Goal: Task Accomplishment & Management: Manage account settings

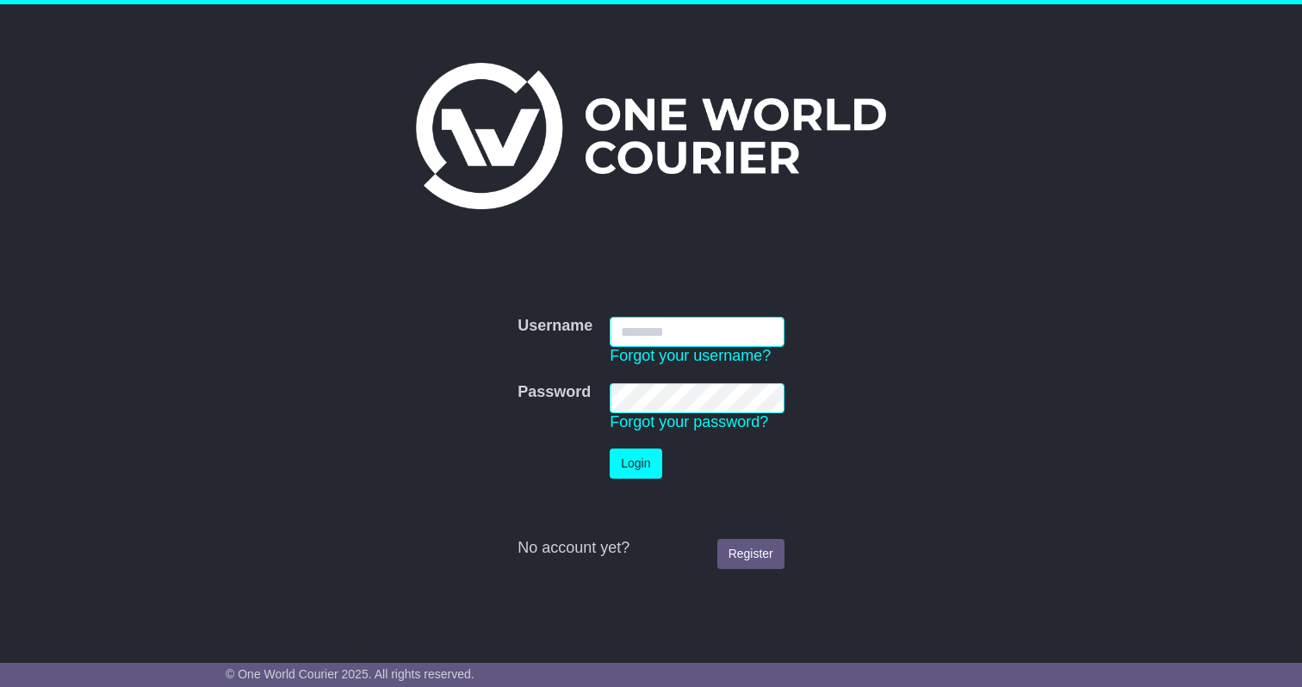
type input "**********"
click at [644, 462] on button "Login" at bounding box center [636, 464] width 52 height 30
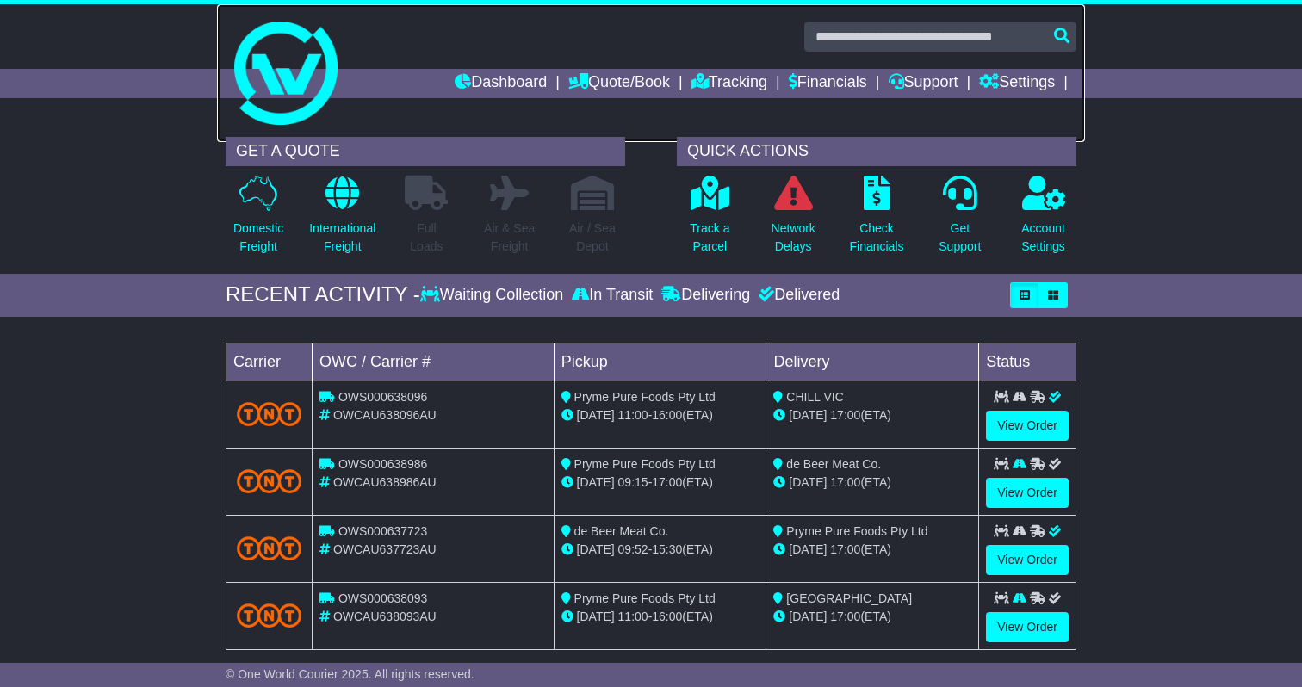
click at [826, 63] on link at bounding box center [651, 73] width 868 height 138
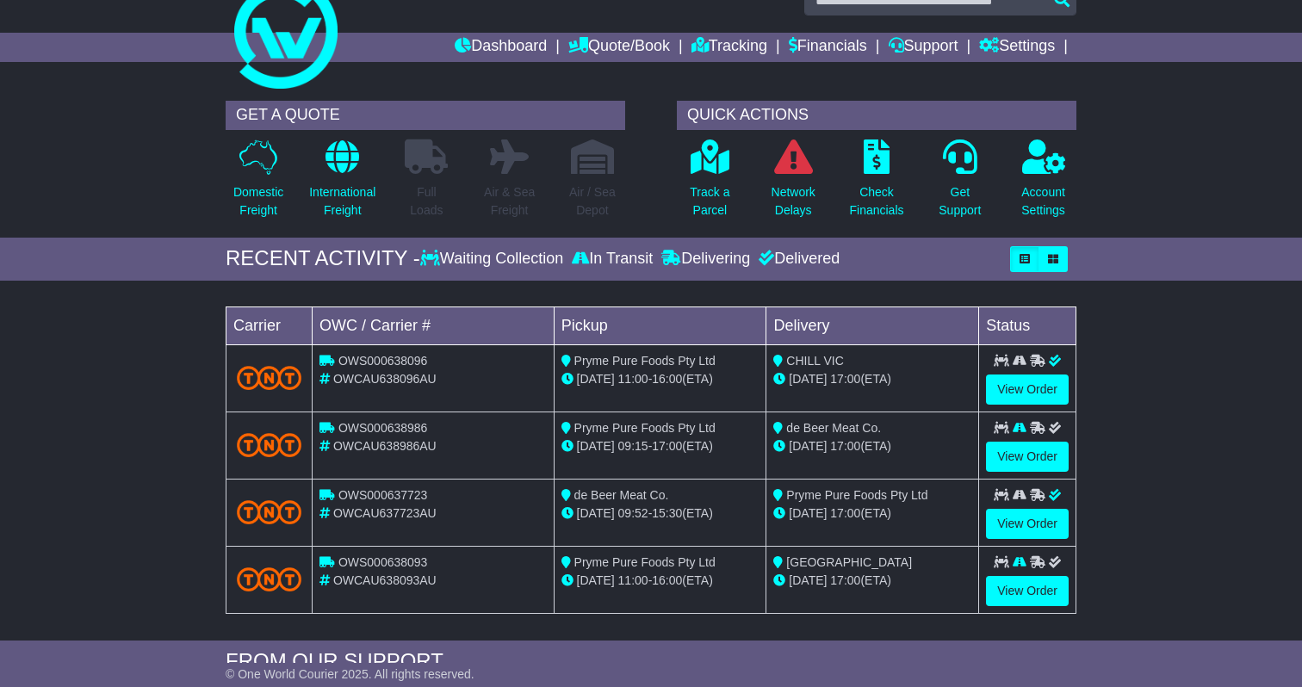
scroll to position [34, 0]
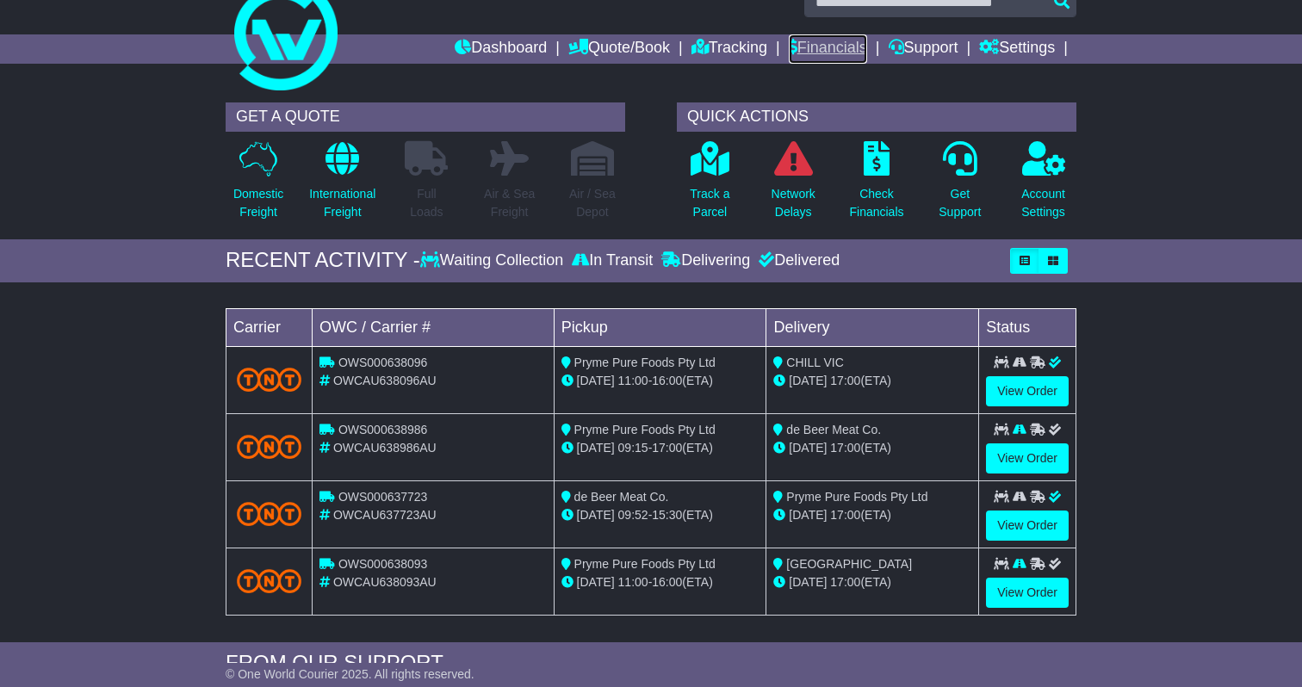
click at [819, 47] on link "Financials" at bounding box center [828, 48] width 78 height 29
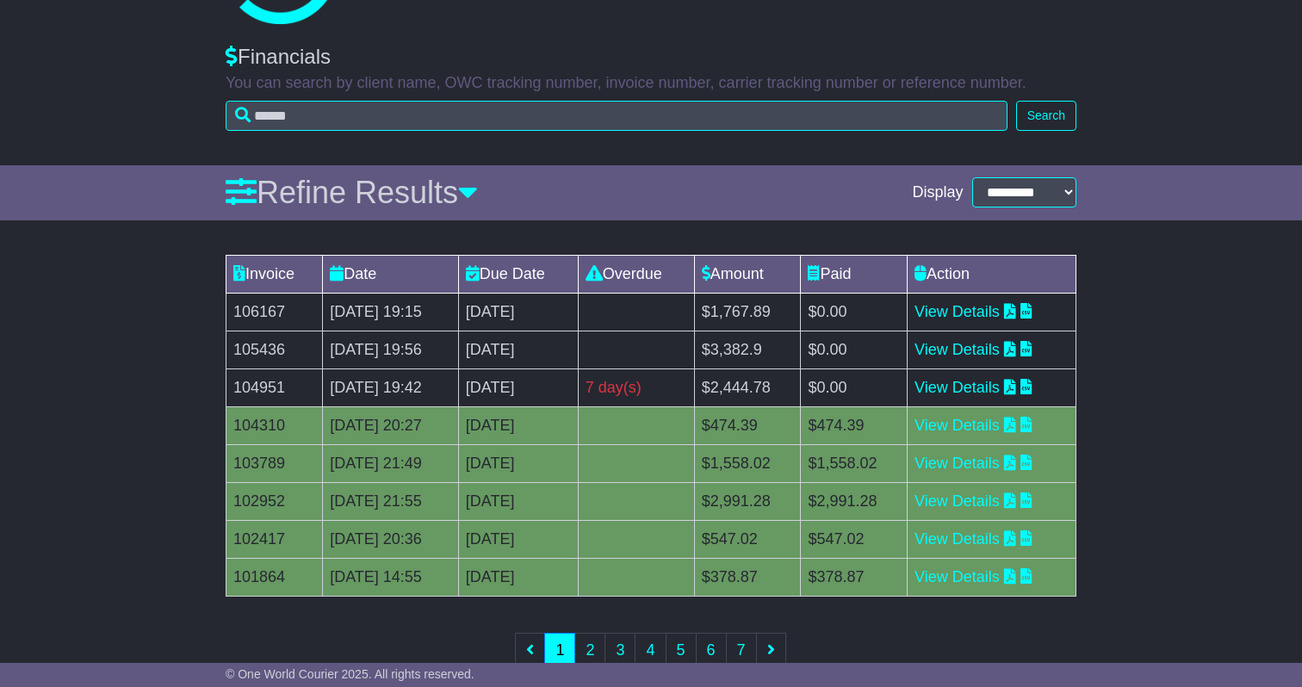
scroll to position [146, 0]
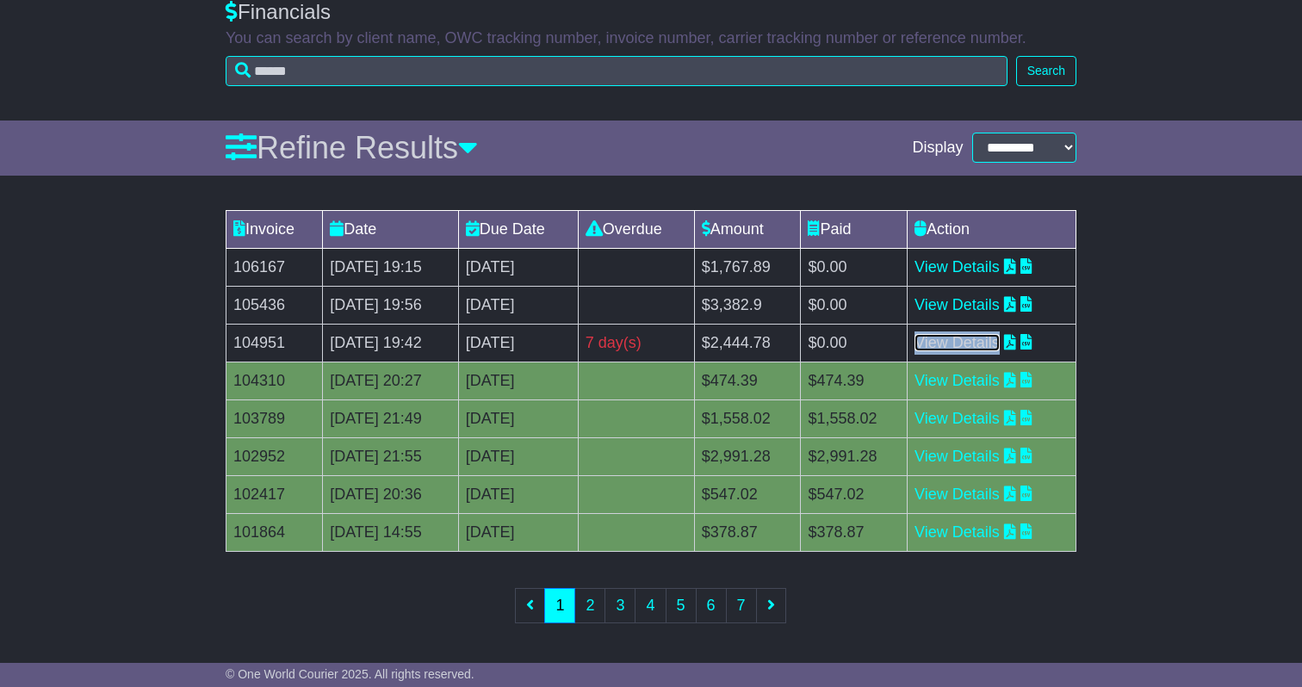
click at [984, 336] on link "View Details" at bounding box center [956, 342] width 85 height 17
click at [986, 310] on link "View Details" at bounding box center [956, 304] width 85 height 17
click at [986, 267] on link "View Details" at bounding box center [956, 266] width 85 height 17
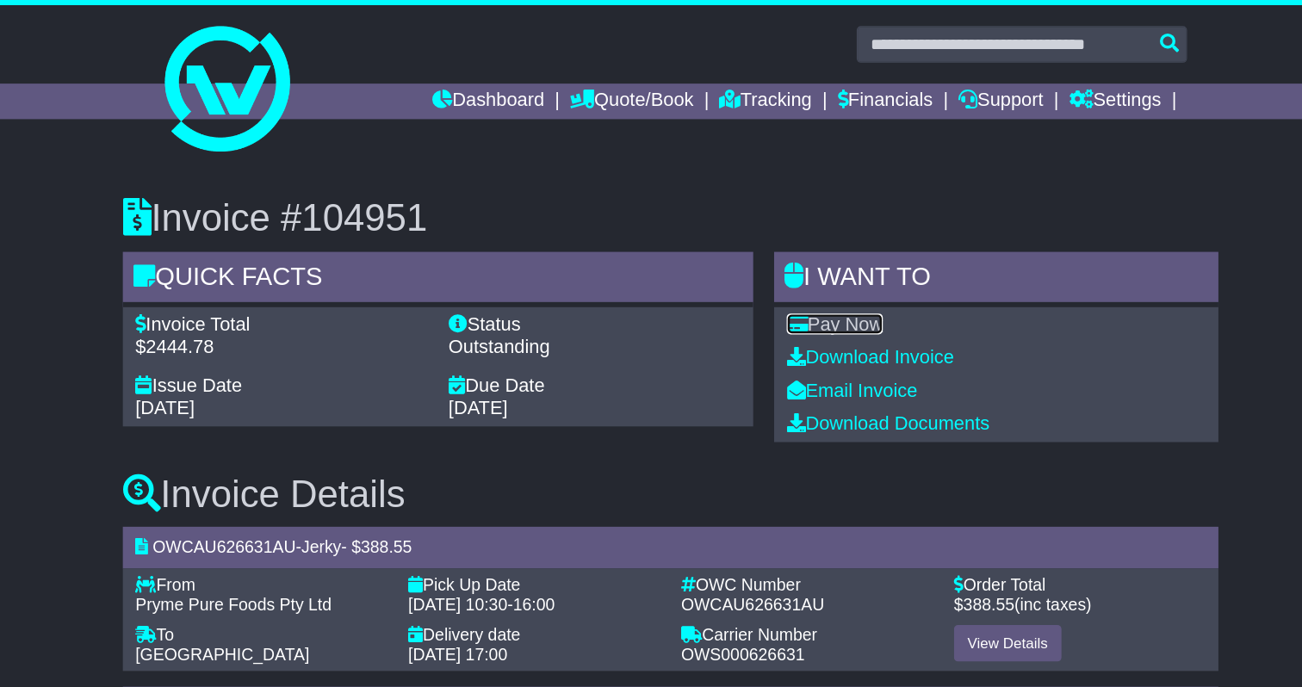
click at [796, 272] on link "Pay Now" at bounding box center [785, 266] width 79 height 17
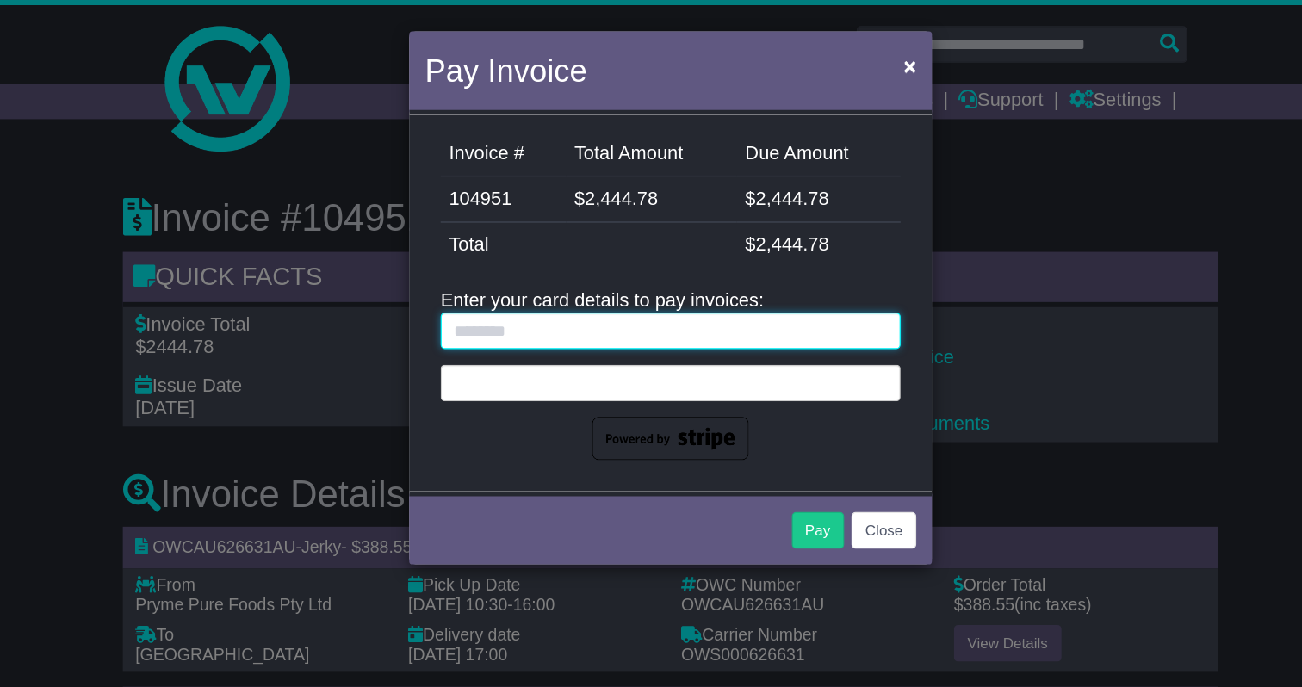
click at [585, 281] on input "text" at bounding box center [651, 272] width 379 height 30
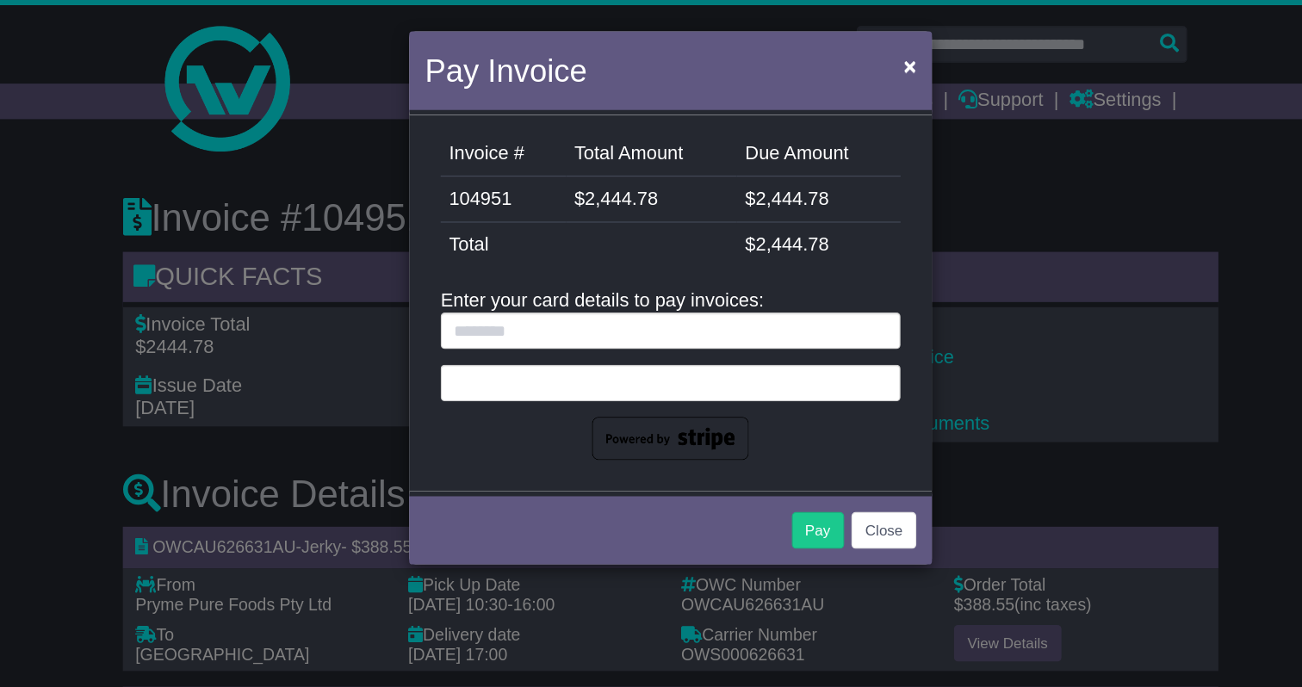
click at [599, 375] on img at bounding box center [650, 362] width 129 height 36
click at [561, 324] on div at bounding box center [651, 315] width 379 height 30
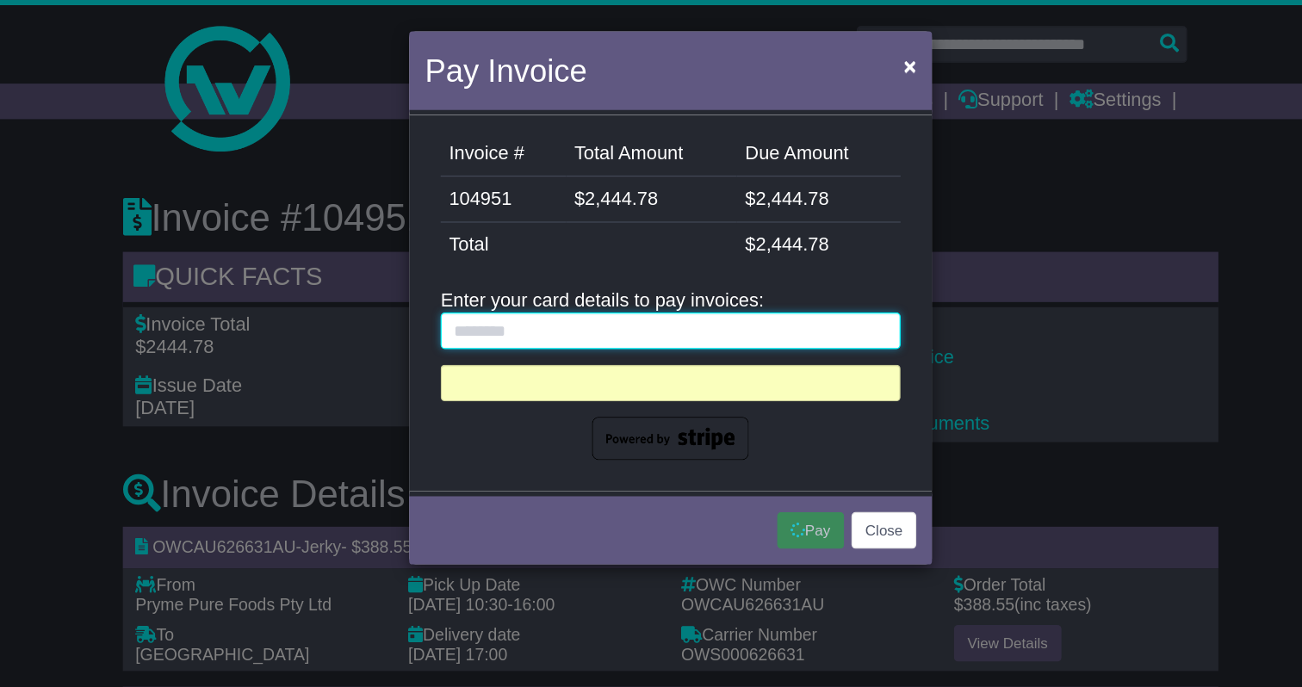
click at [573, 276] on input "text" at bounding box center [651, 272] width 379 height 30
click at [593, 267] on input "******" at bounding box center [651, 272] width 379 height 30
type input "**********"
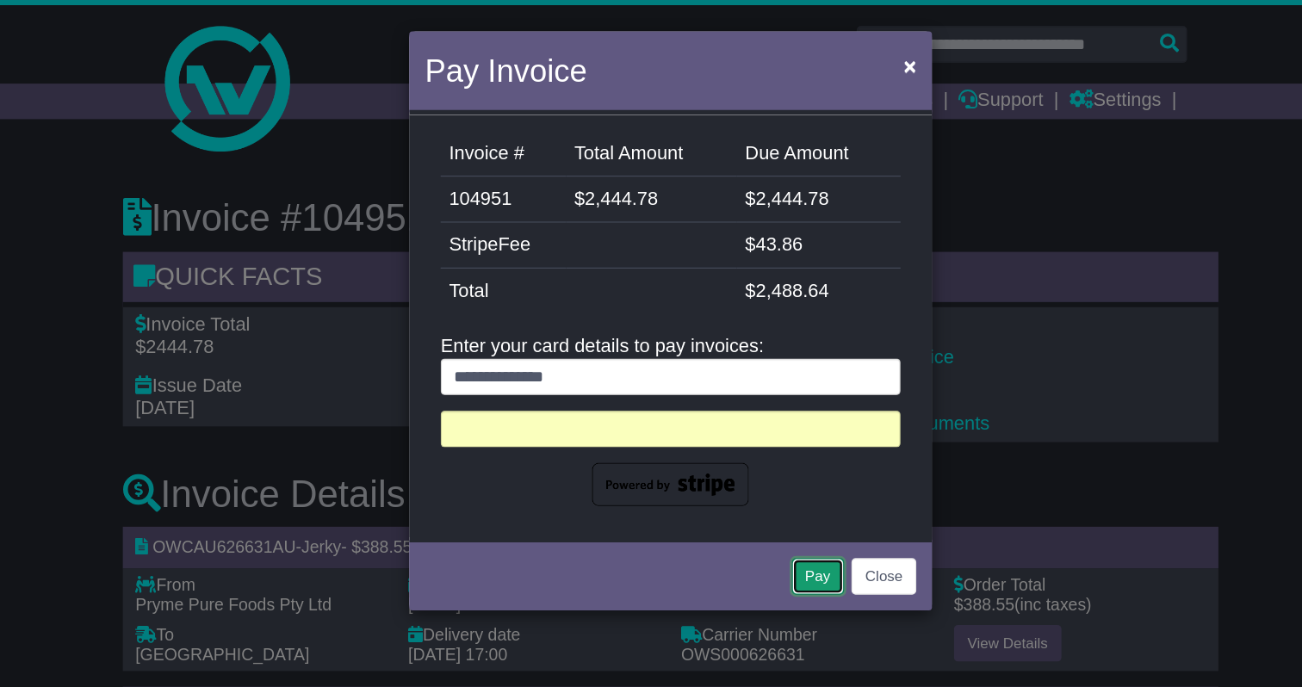
click at [770, 473] on button "Pay" at bounding box center [772, 475] width 43 height 30
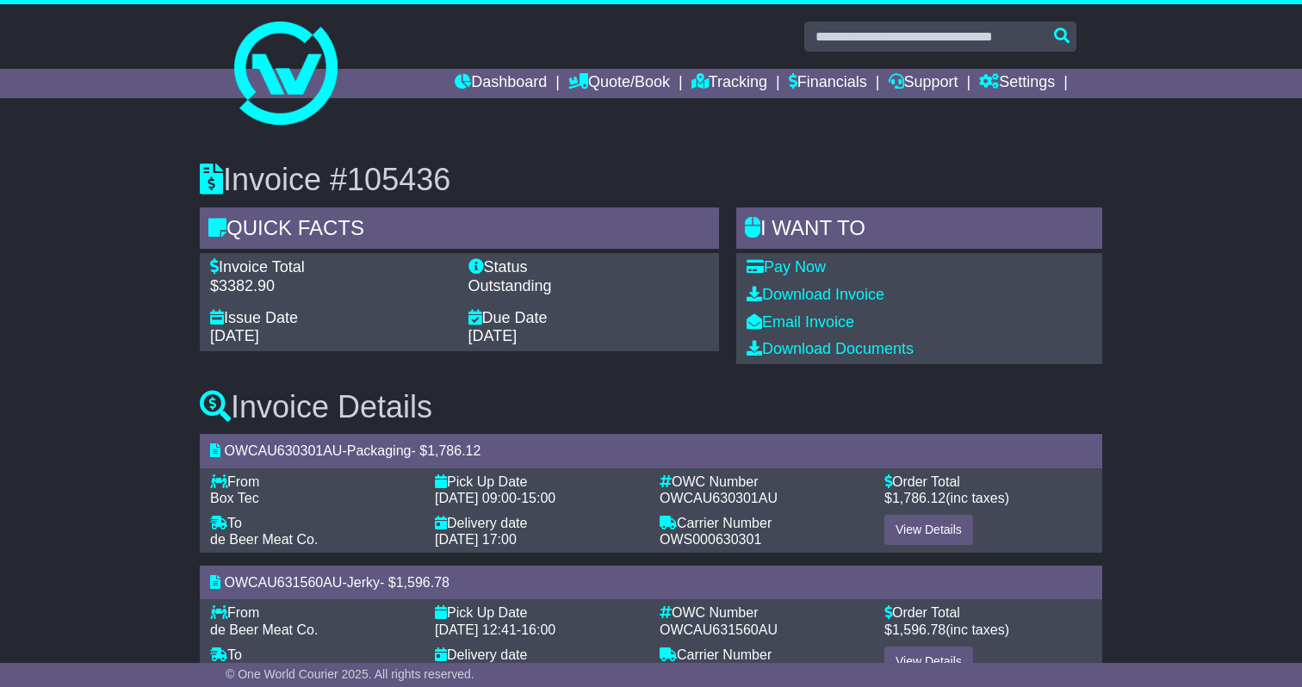
scroll to position [53, 0]
